Goal: Go to known website: Access a specific website the user already knows

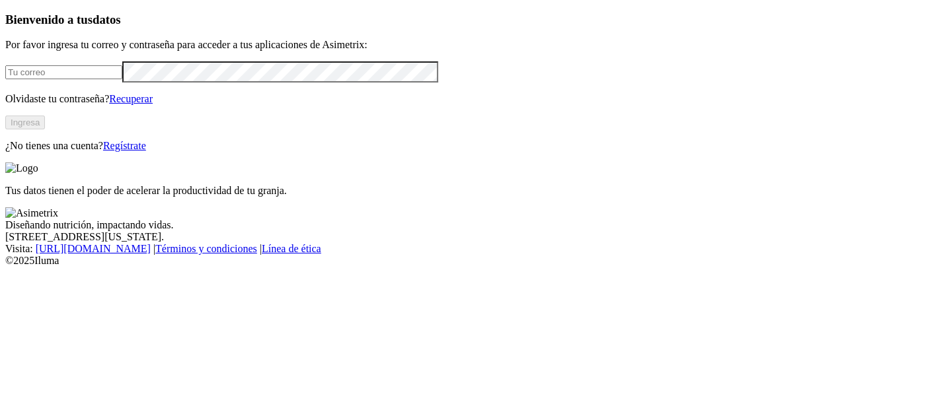
type input "mayra.chamorro@finca.co"
click at [45, 130] on button "Ingresa" at bounding box center [25, 123] width 40 height 14
